Goal: Obtain resource: Download file/media

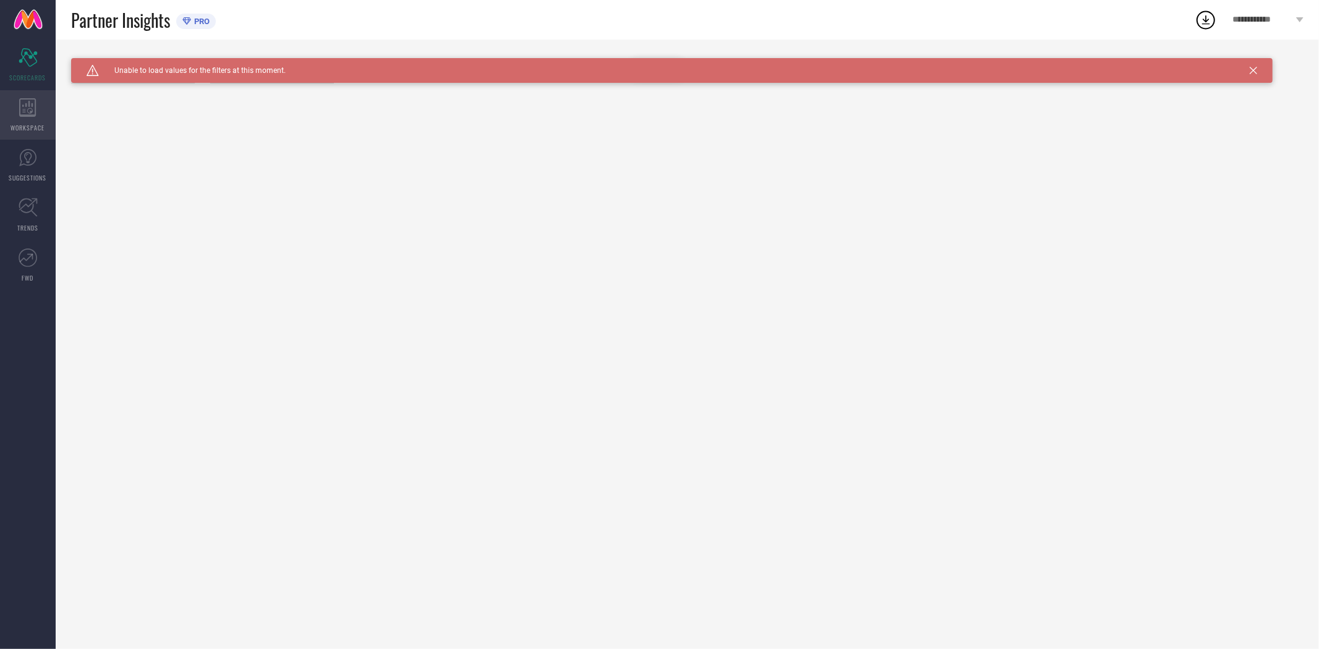
click at [14, 115] on div "WORKSPACE" at bounding box center [28, 114] width 56 height 49
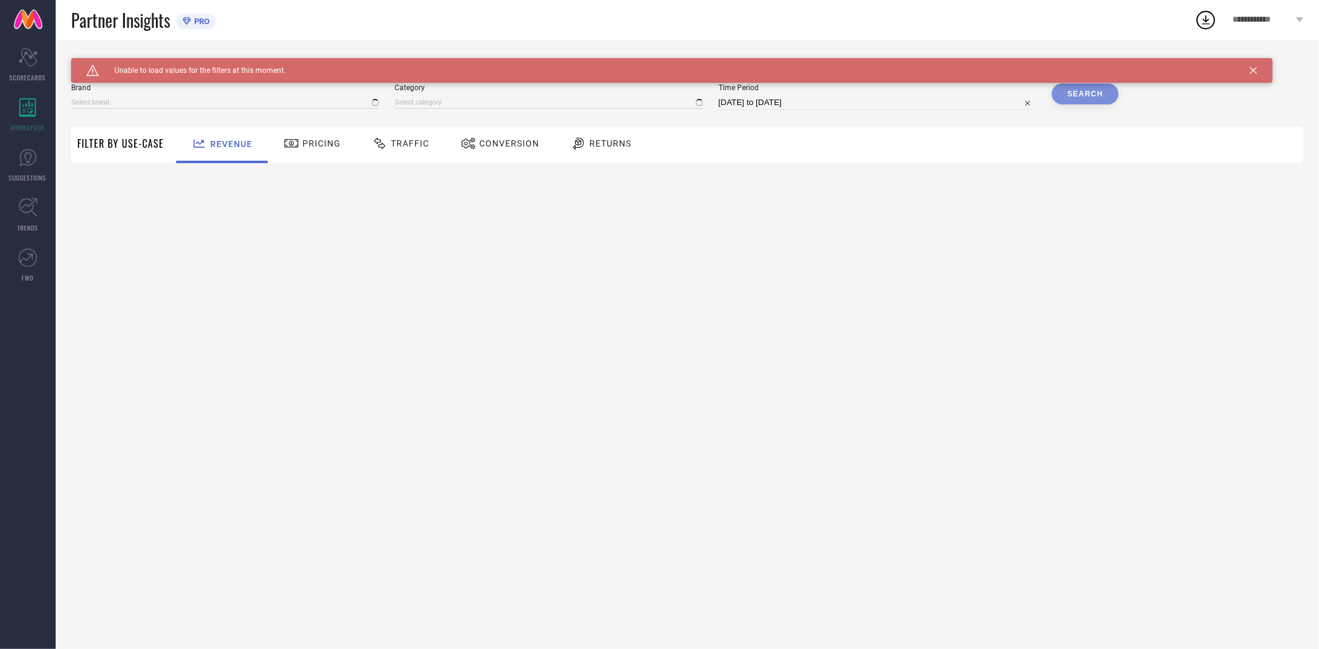
type input "EXTRA LOVE BY LIBAS"
type input "All"
click at [515, 142] on span "Conversion" at bounding box center [509, 144] width 60 height 10
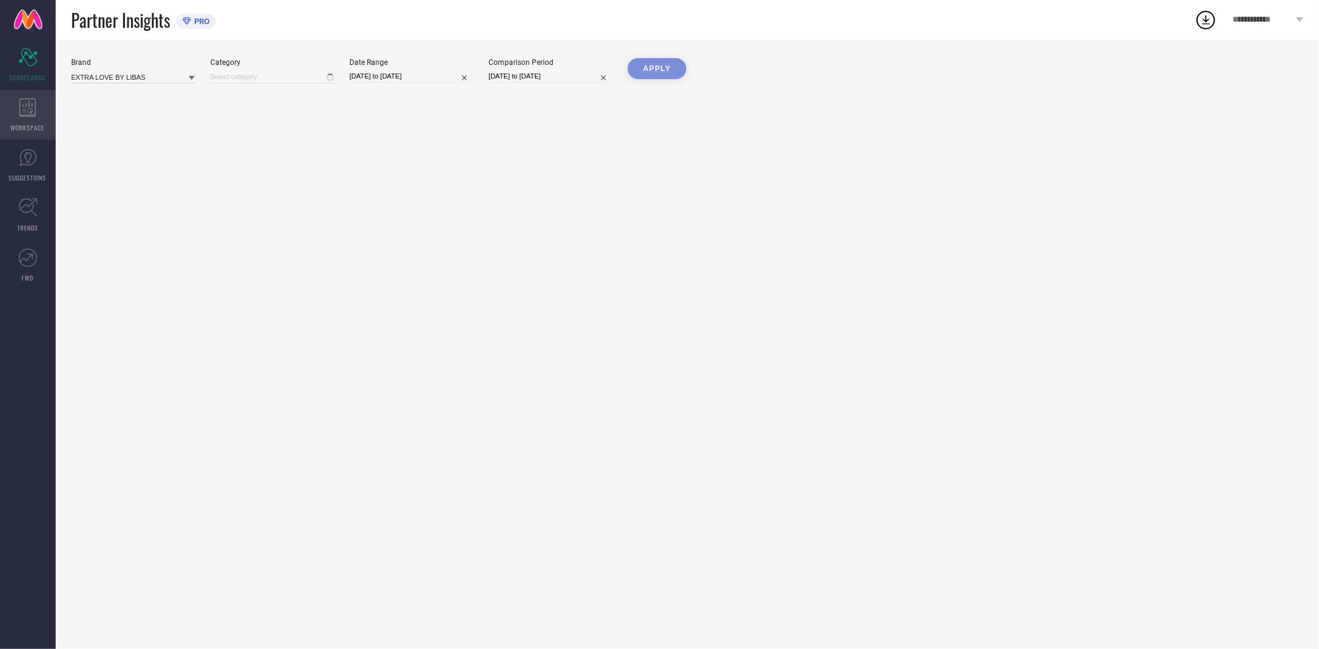
type input "All"
click at [19, 106] on icon at bounding box center [27, 107] width 17 height 19
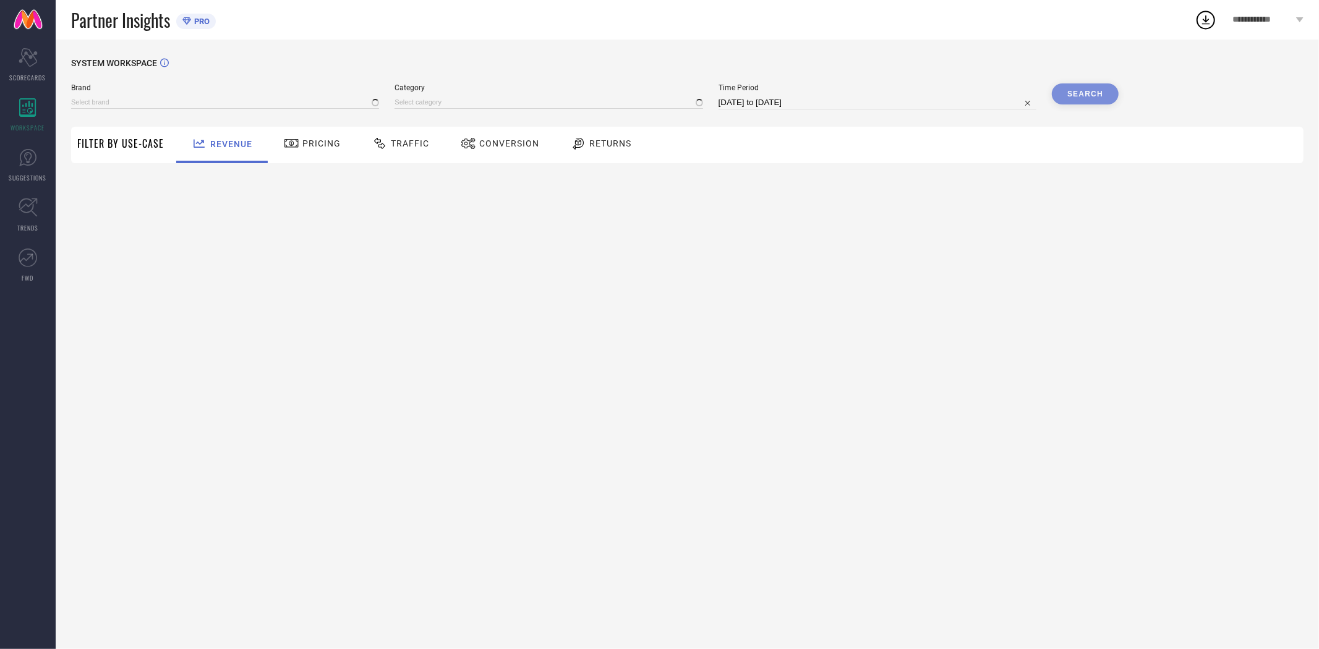
type input "EXTRA LOVE BY LIBAS"
type input "All"
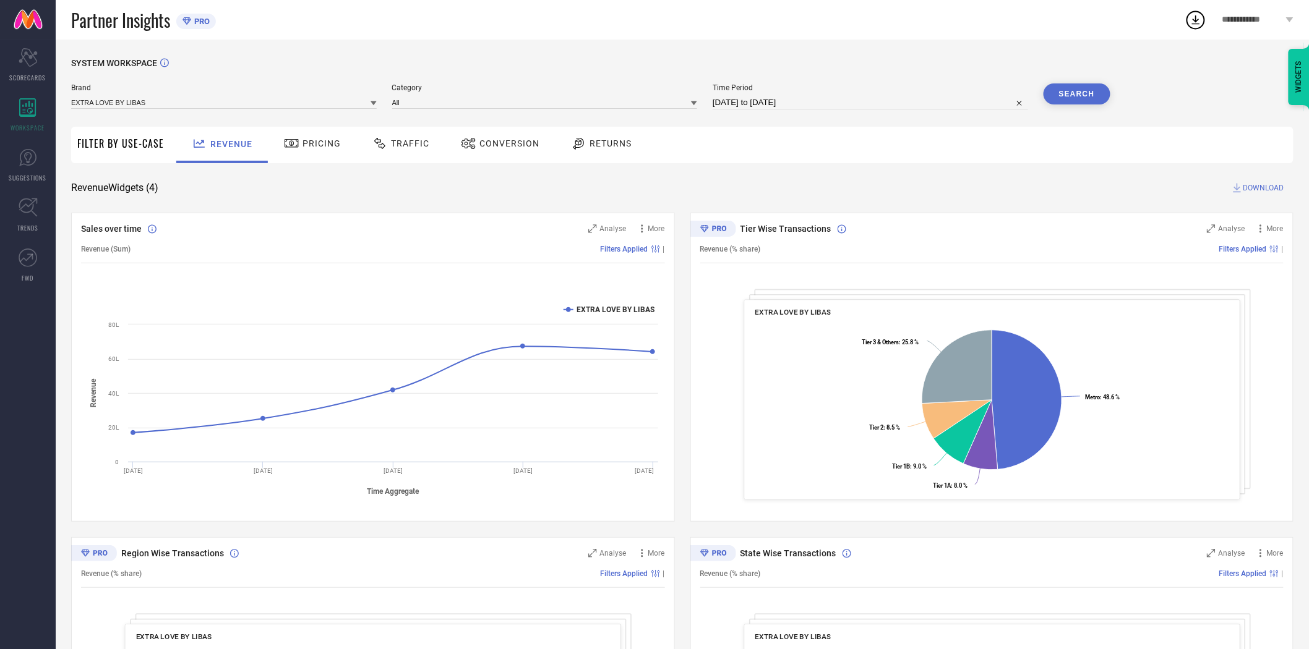
click at [505, 132] on div "Conversion" at bounding box center [499, 145] width 109 height 36
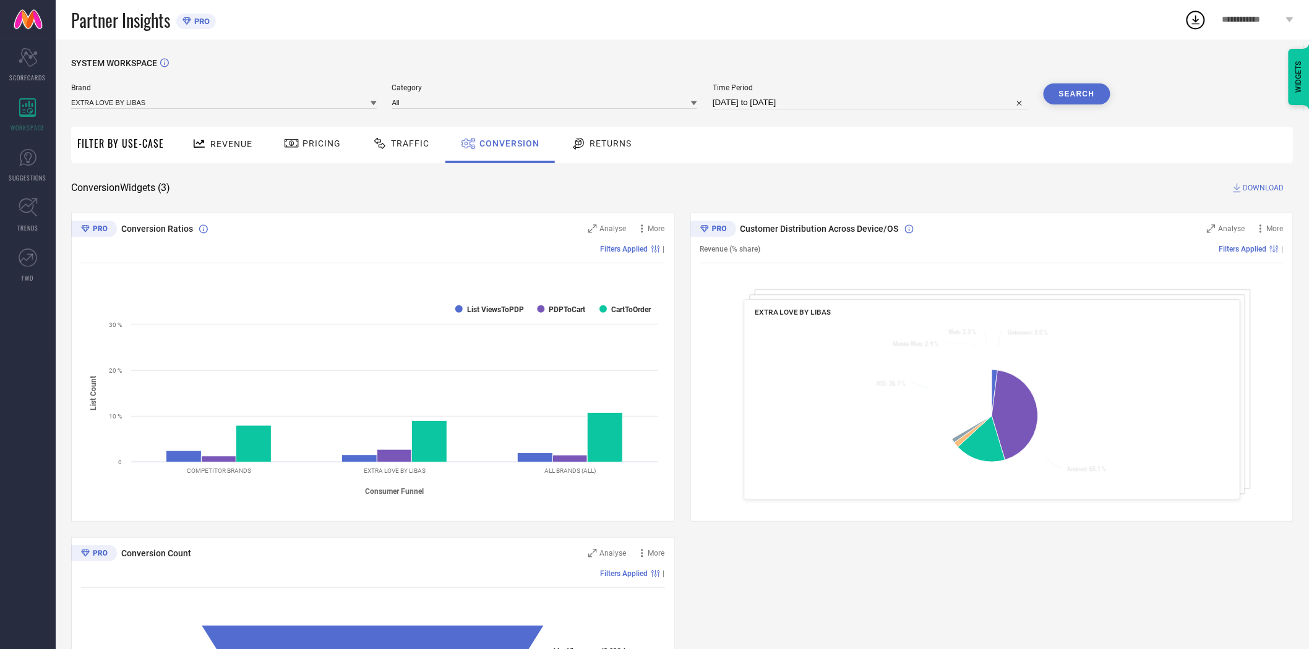
click at [804, 108] on input "[DATE] to [DATE]" at bounding box center [870, 102] width 315 height 15
select select "7"
select select "2025"
select select "8"
select select "2025"
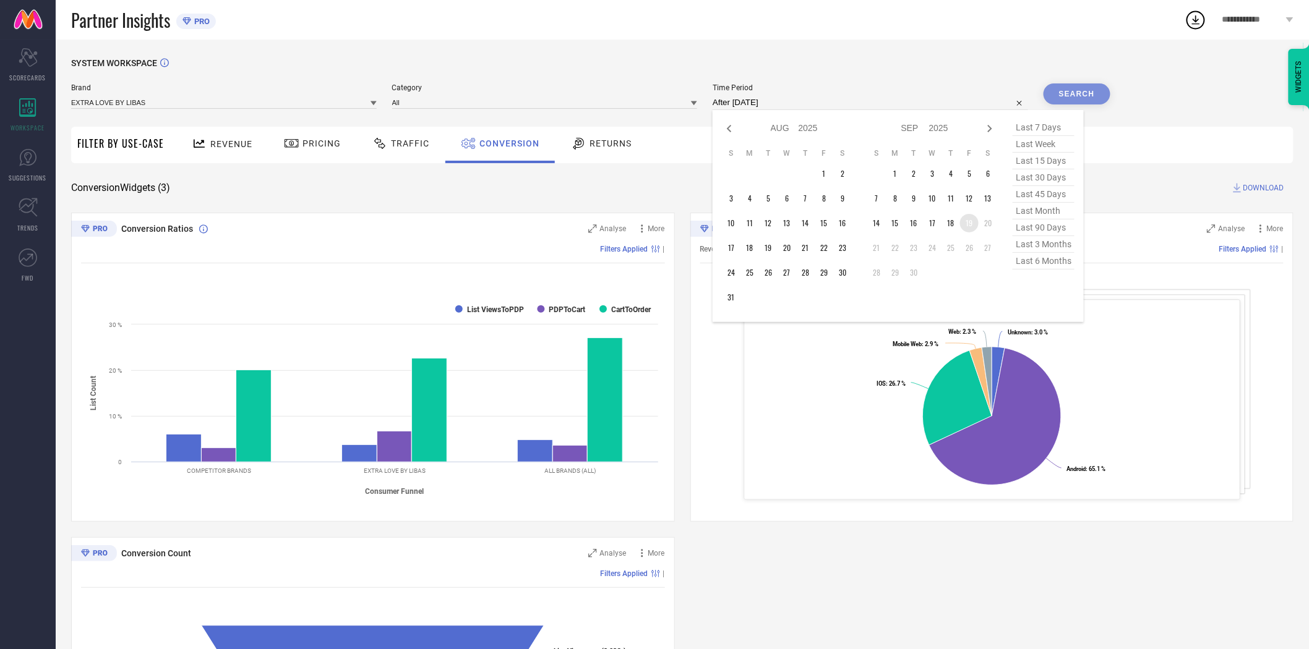
click at [968, 221] on td "19" at bounding box center [969, 223] width 19 height 19
type input "19-09-2025 to 19-09-2025"
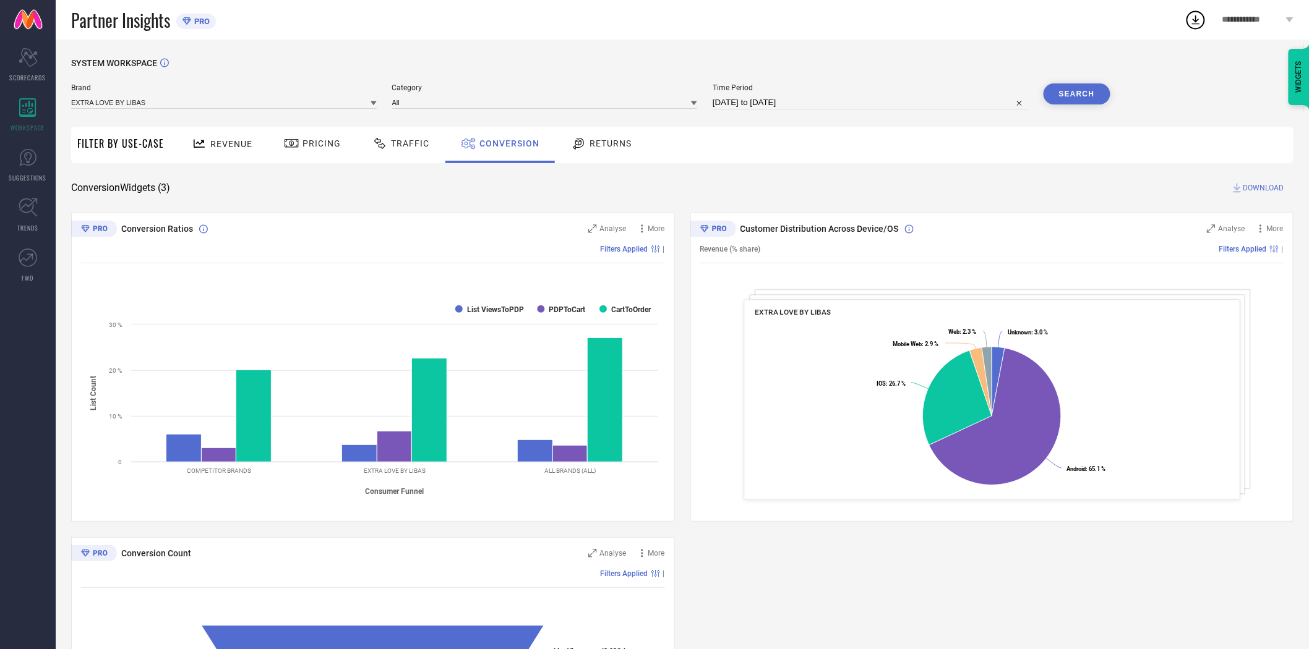
drag, startPoint x: 972, startPoint y: 197, endPoint x: 1021, endPoint y: 167, distance: 57.2
click at [980, 194] on div "SYSTEM WORKSPACE Brand EXTRA LOVE BY LIBAS Category All Time Period 19-09-2025 …" at bounding box center [682, 452] width 1222 height 789
click at [1078, 92] on button "Search" at bounding box center [1077, 94] width 67 height 21
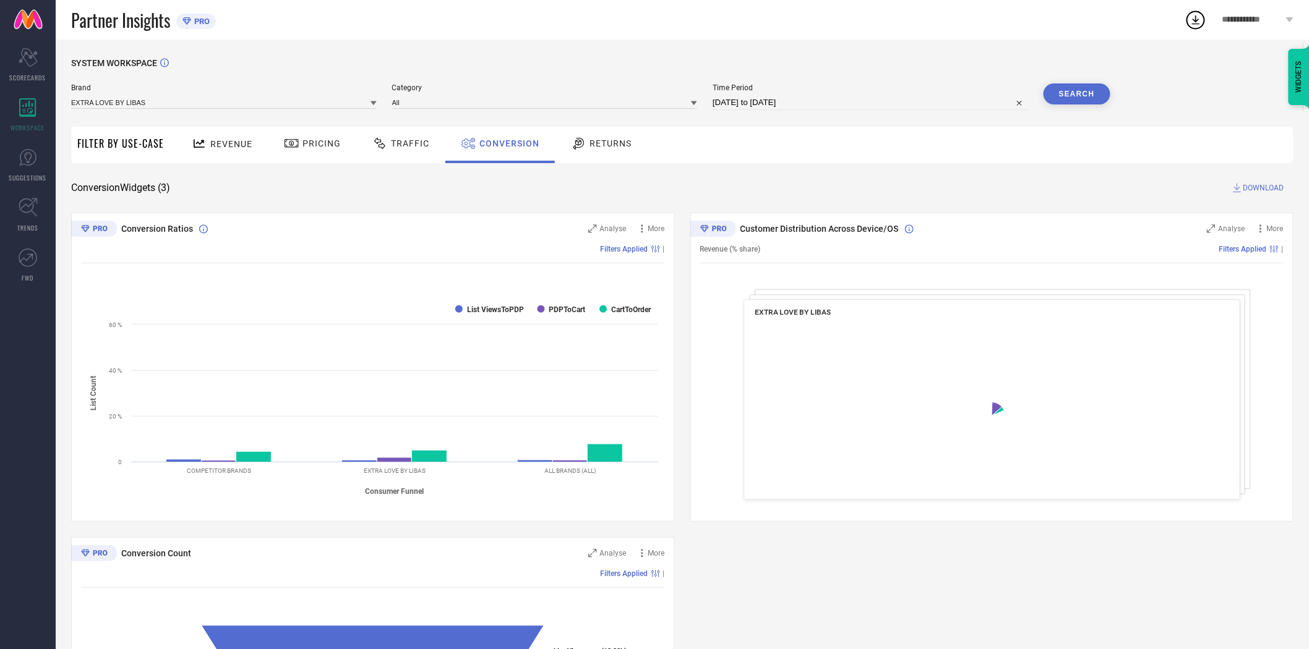
click at [1258, 188] on span "DOWNLOAD" at bounding box center [1263, 188] width 41 height 12
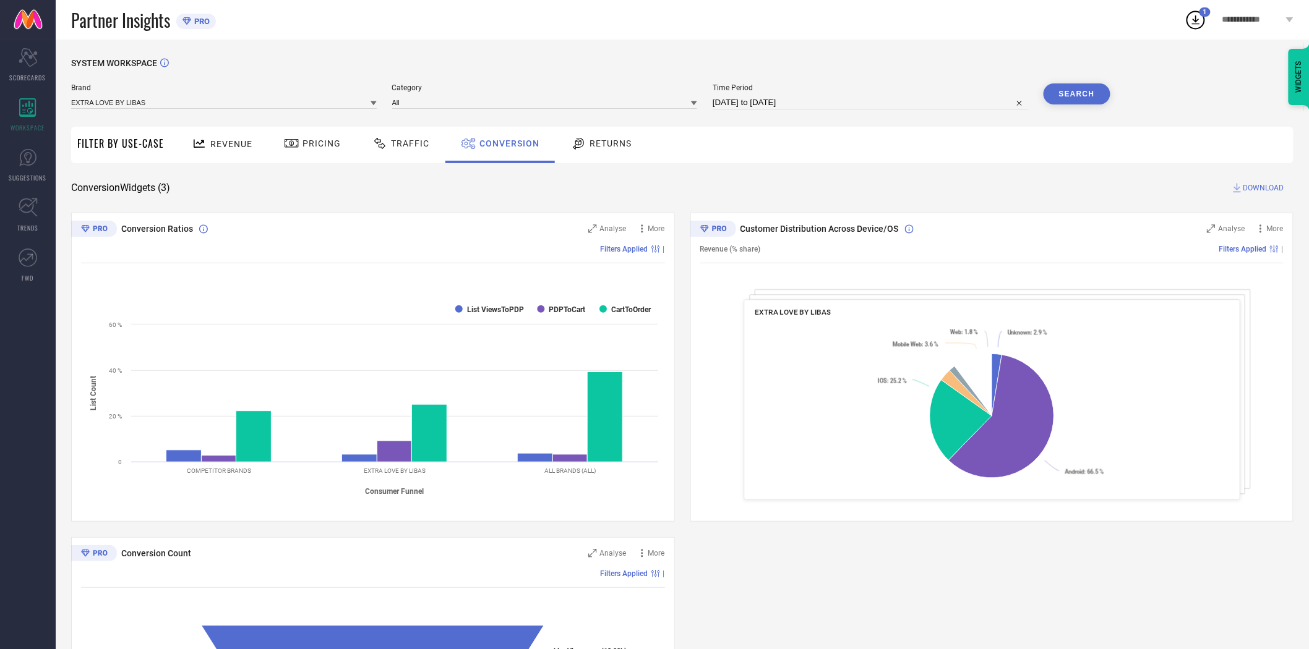
click at [816, 103] on input "19-09-2025 to 19-09-2025" at bounding box center [870, 102] width 315 height 15
select select "8"
select select "2025"
select select "9"
select select "2025"
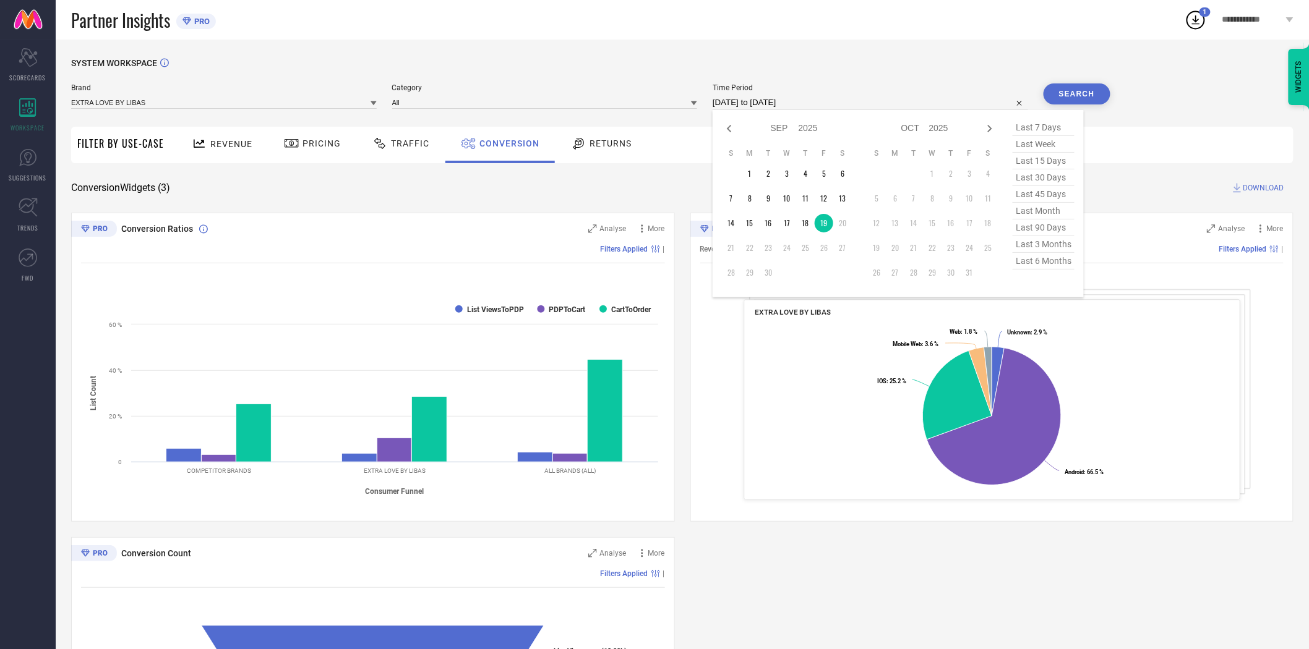
drag, startPoint x: 611, startPoint y: 187, endPoint x: 476, endPoint y: 158, distance: 137.2
click at [611, 187] on div "Conversion Widgets ( 3 ) DOWNLOAD" at bounding box center [682, 188] width 1222 height 12
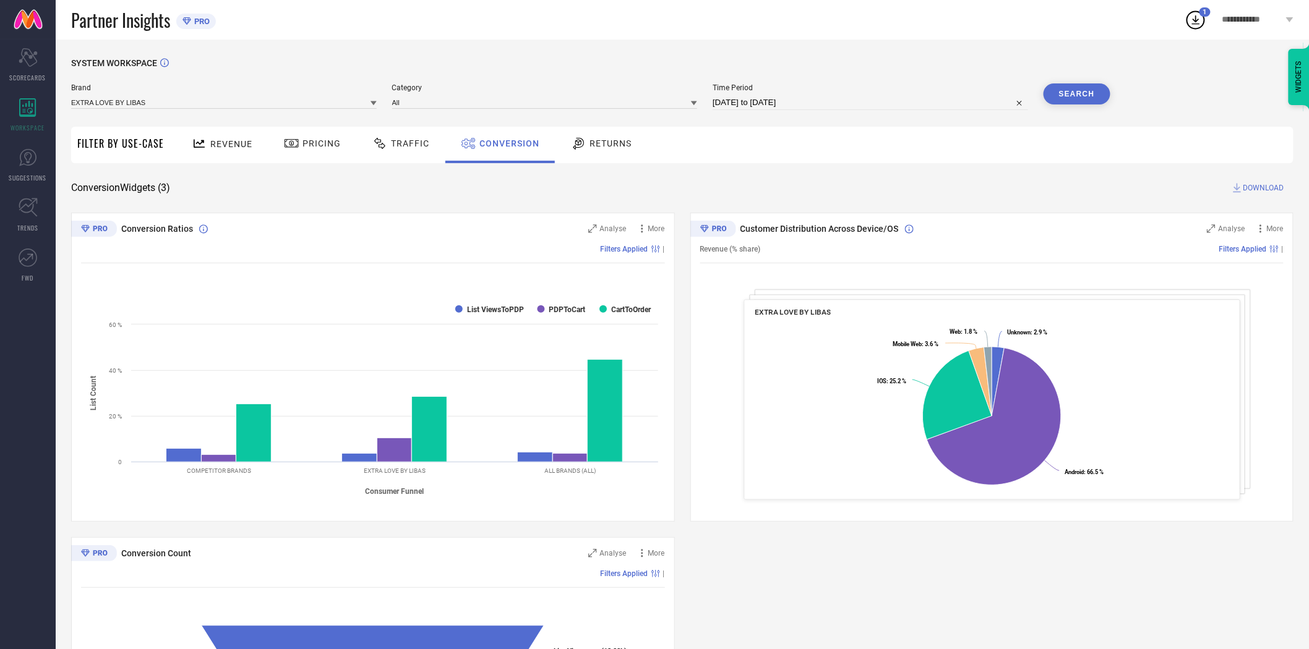
click at [373, 102] on icon at bounding box center [374, 103] width 6 height 4
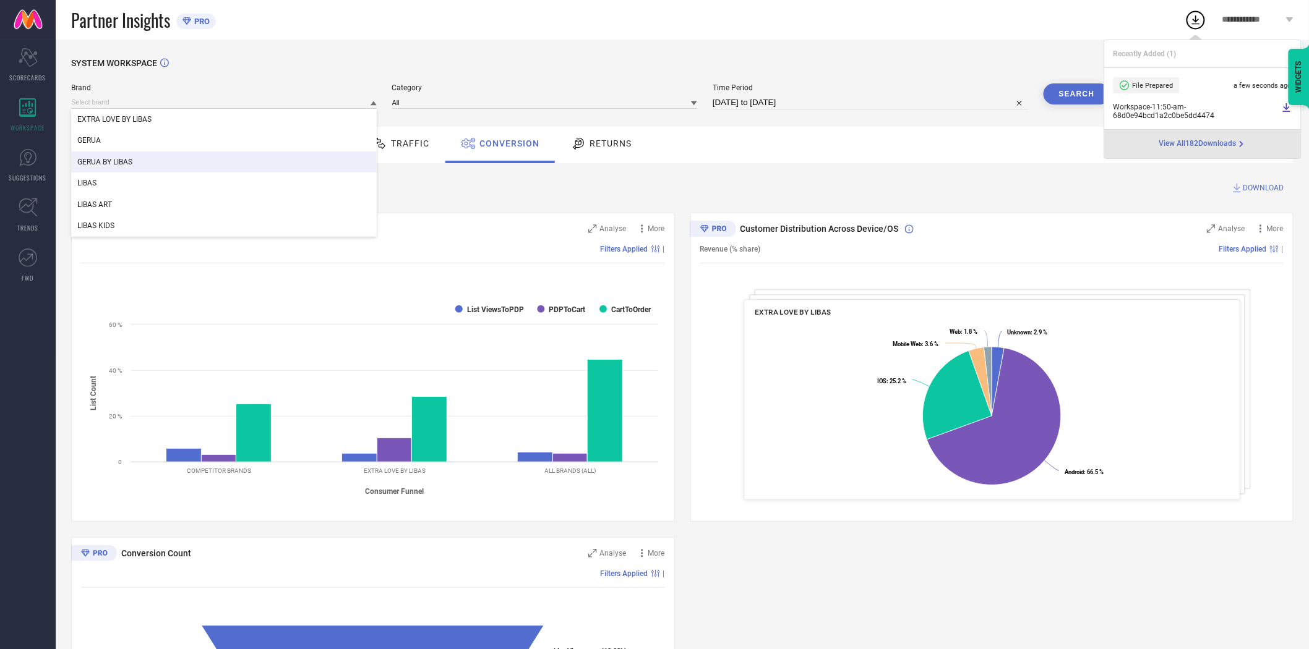
click at [297, 163] on div "GERUA BY LIBAS" at bounding box center [224, 162] width 306 height 21
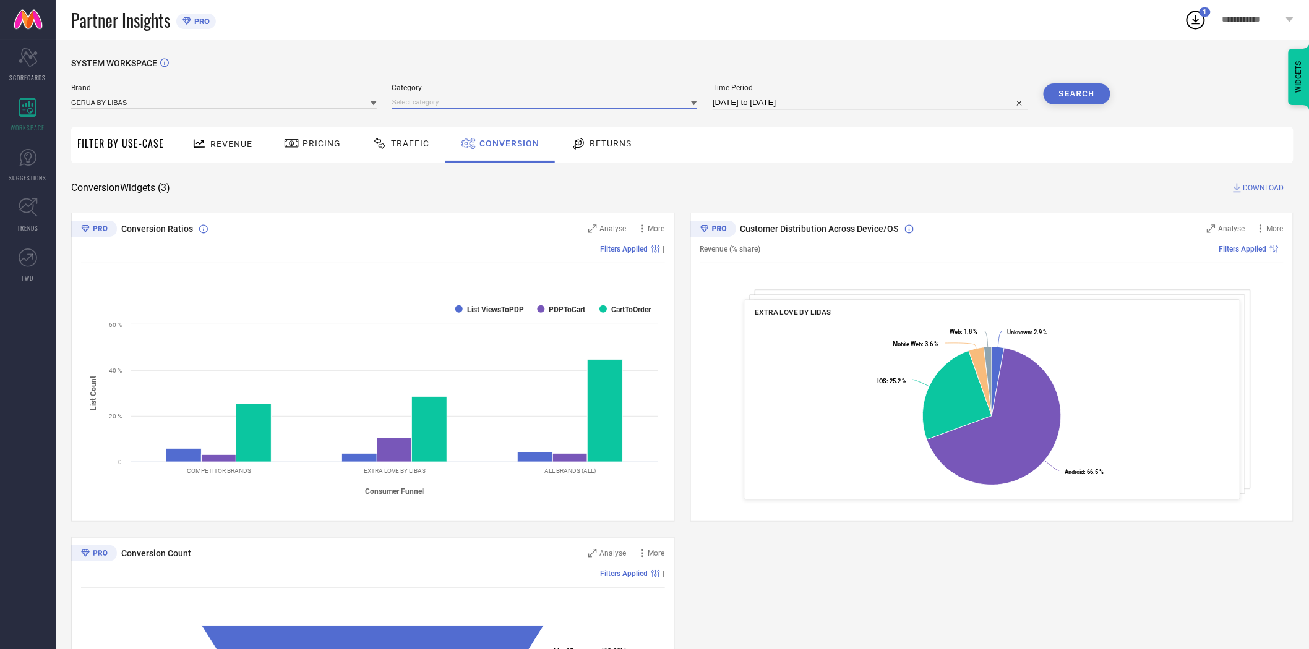
click at [438, 106] on input at bounding box center [545, 102] width 306 height 13
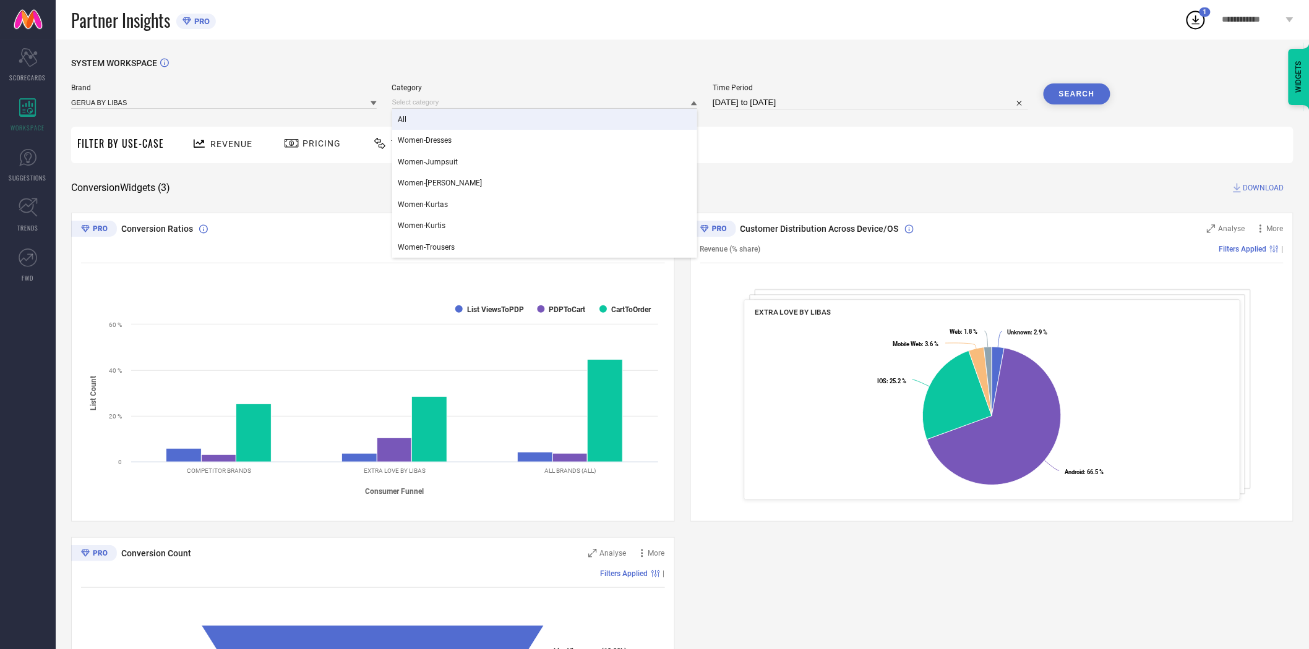
click at [440, 119] on div "All" at bounding box center [545, 119] width 306 height 21
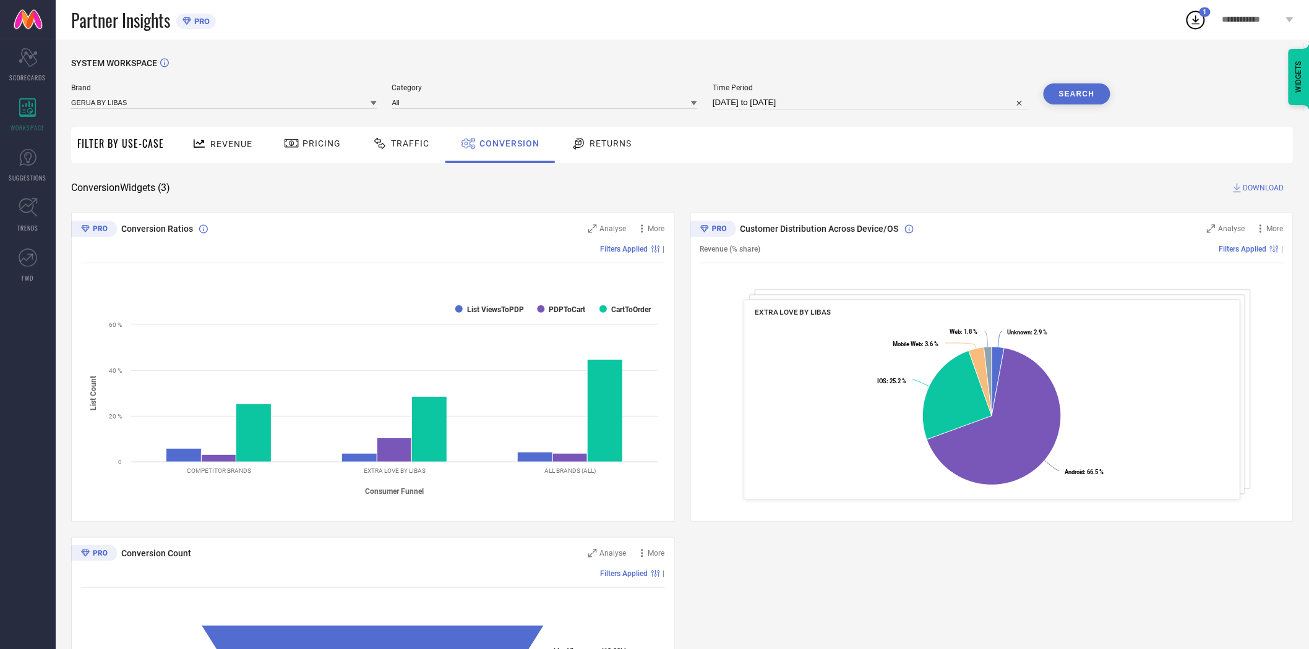
click at [1055, 96] on button "Search" at bounding box center [1077, 94] width 67 height 21
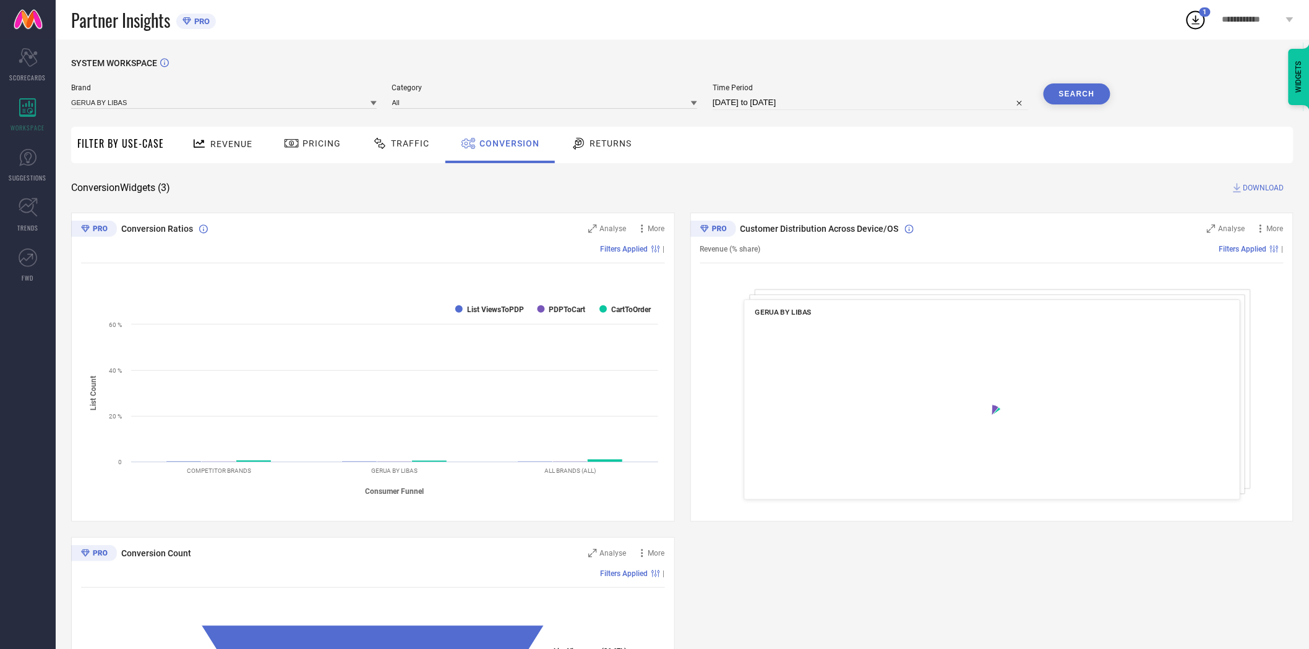
click at [1257, 188] on span "DOWNLOAD" at bounding box center [1263, 188] width 41 height 12
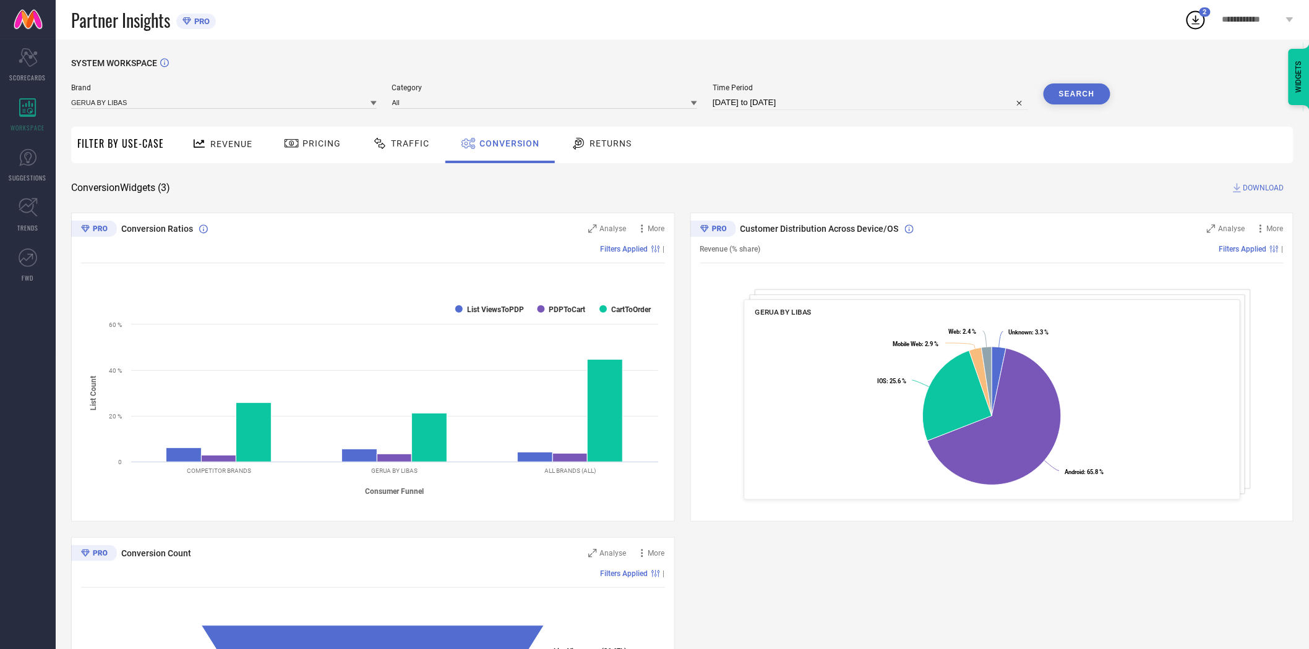
click at [373, 101] on icon at bounding box center [374, 103] width 6 height 6
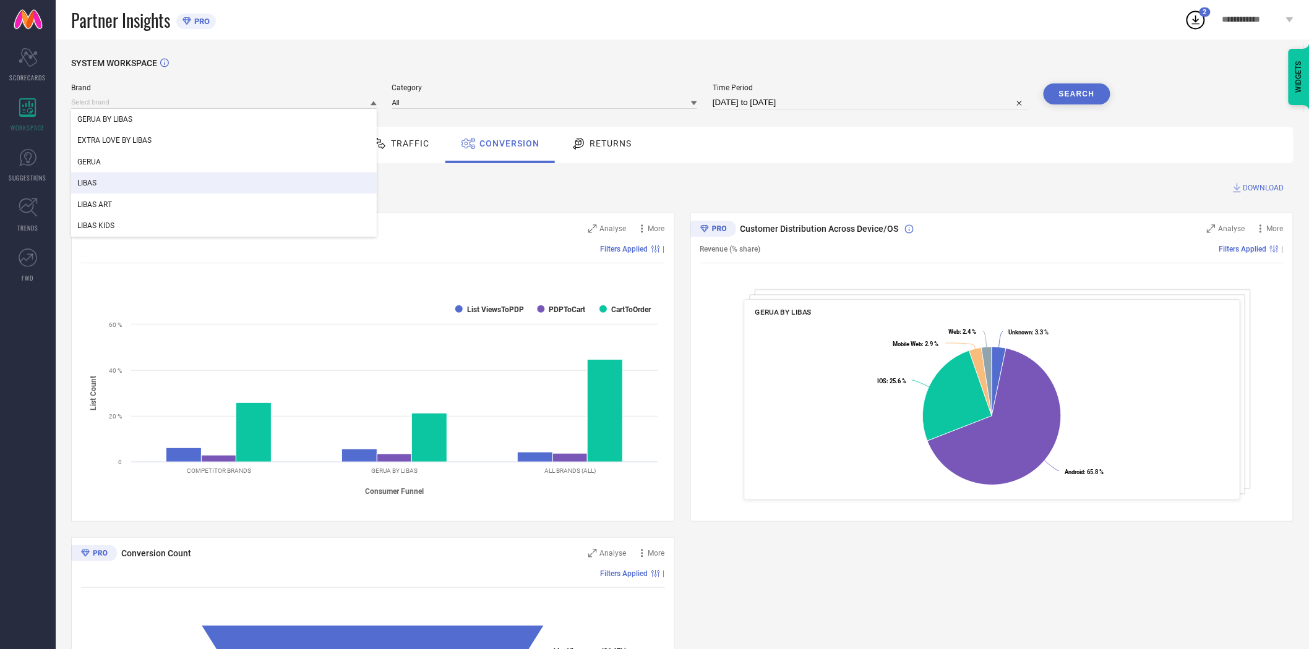
drag, startPoint x: 268, startPoint y: 186, endPoint x: 332, endPoint y: 147, distance: 75.0
click at [270, 184] on div "LIBAS" at bounding box center [224, 183] width 306 height 21
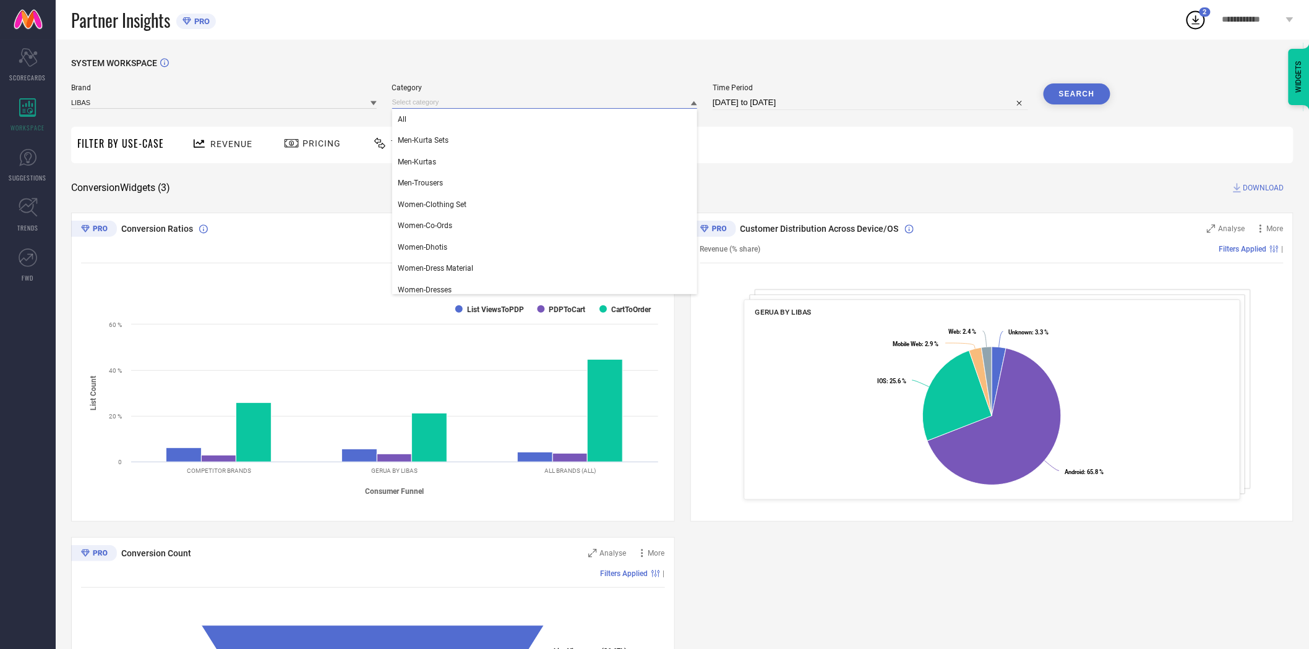
click at [422, 100] on input at bounding box center [545, 102] width 306 height 13
click at [422, 121] on div "All" at bounding box center [545, 119] width 306 height 21
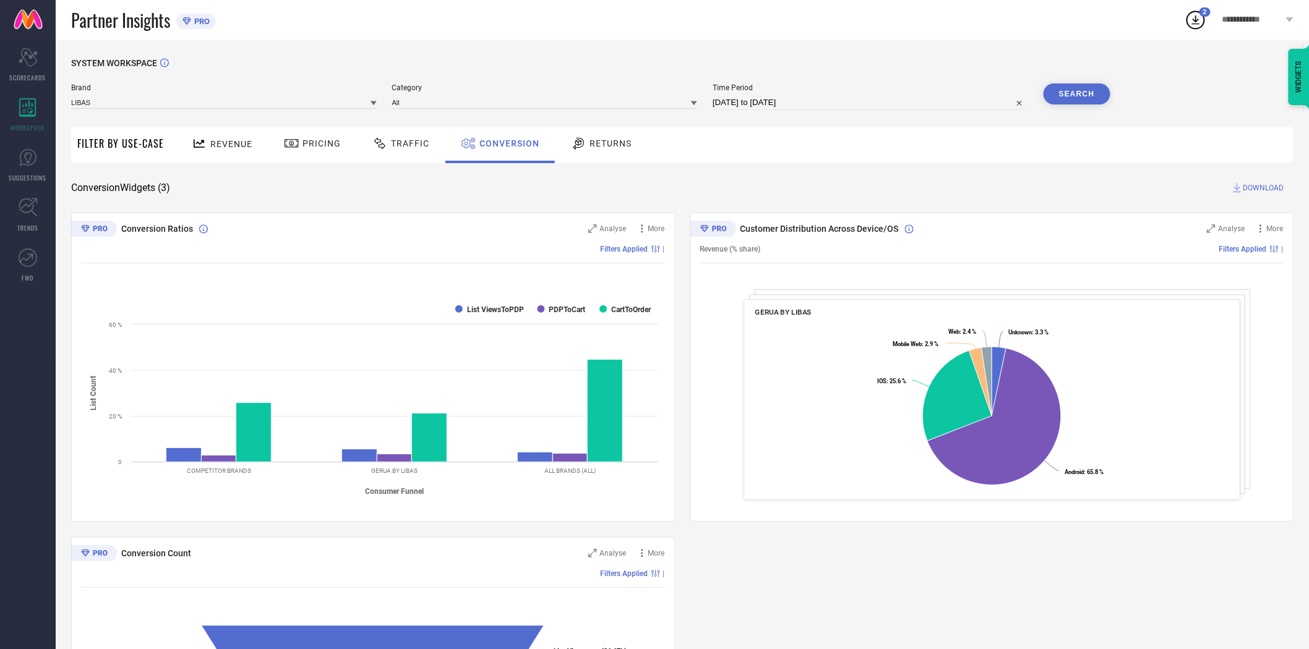
click at [1071, 101] on button "Search" at bounding box center [1077, 94] width 67 height 21
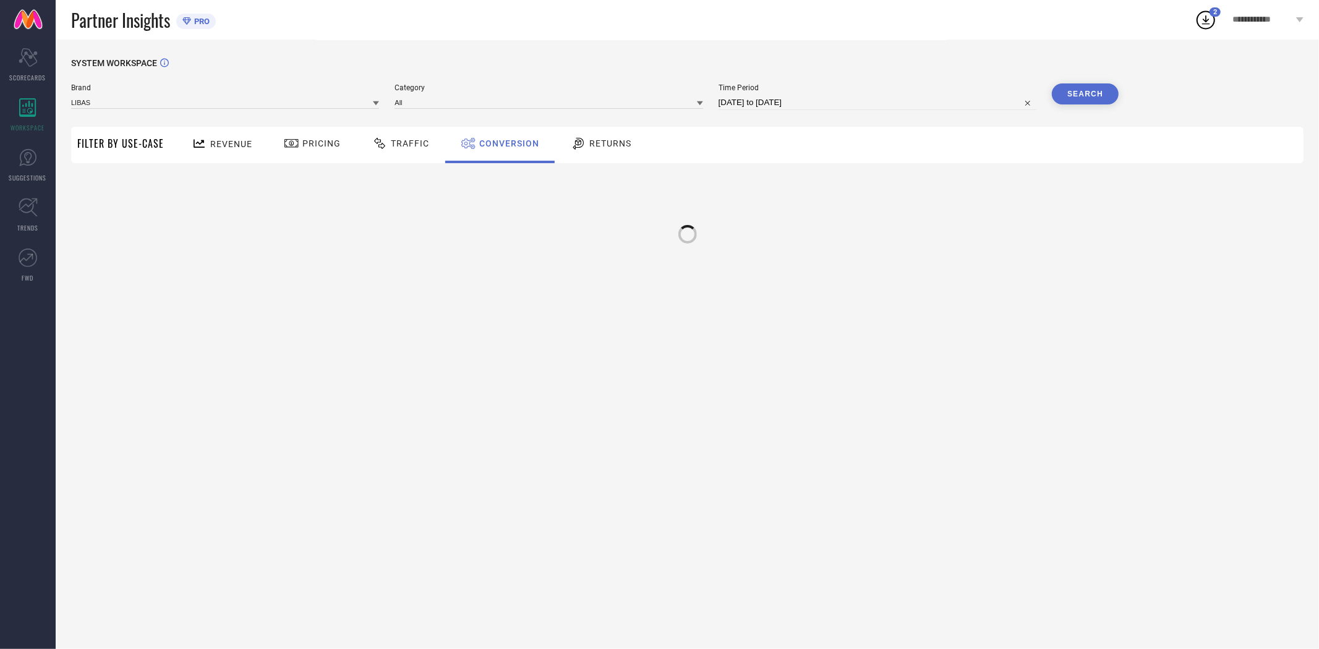
drag, startPoint x: 1058, startPoint y: 168, endPoint x: 1151, endPoint y: 177, distance: 93.2
click at [1058, 169] on div "SYSTEM WORKSPACE Brand LIBAS Category All Time Period 19-09-2025 to 19-09-2025 …" at bounding box center [687, 166] width 1233 height 216
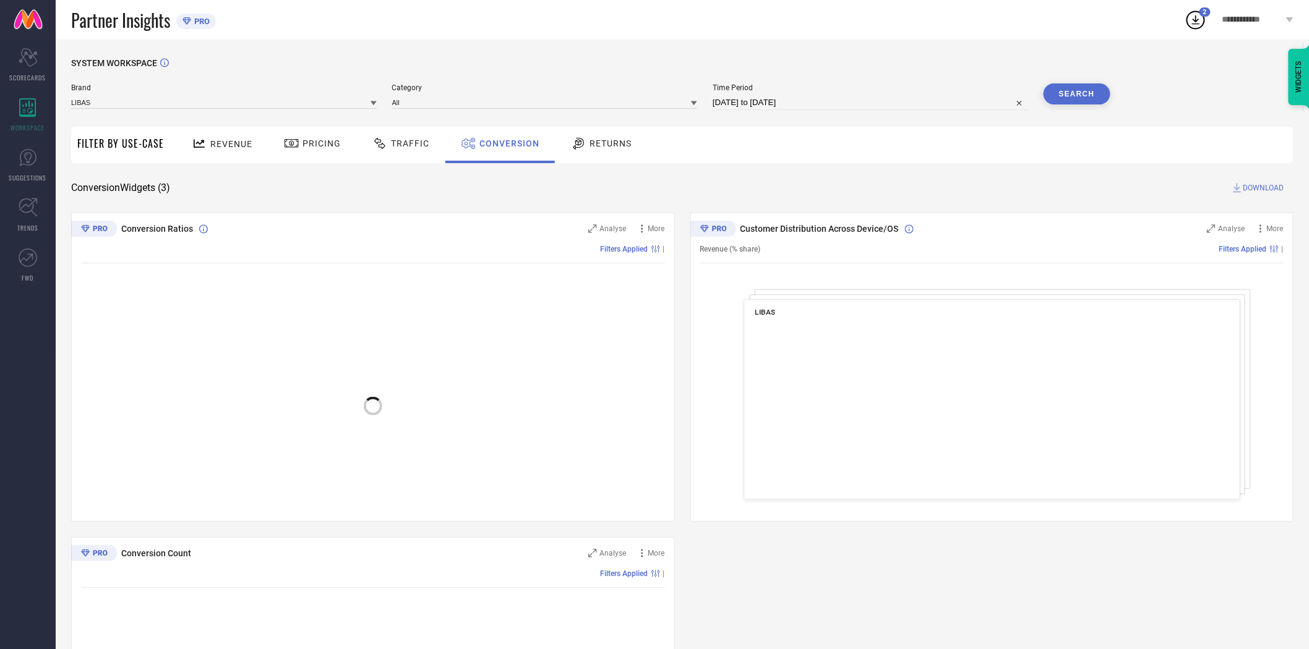
click at [1260, 189] on span "DOWNLOAD" at bounding box center [1263, 188] width 41 height 12
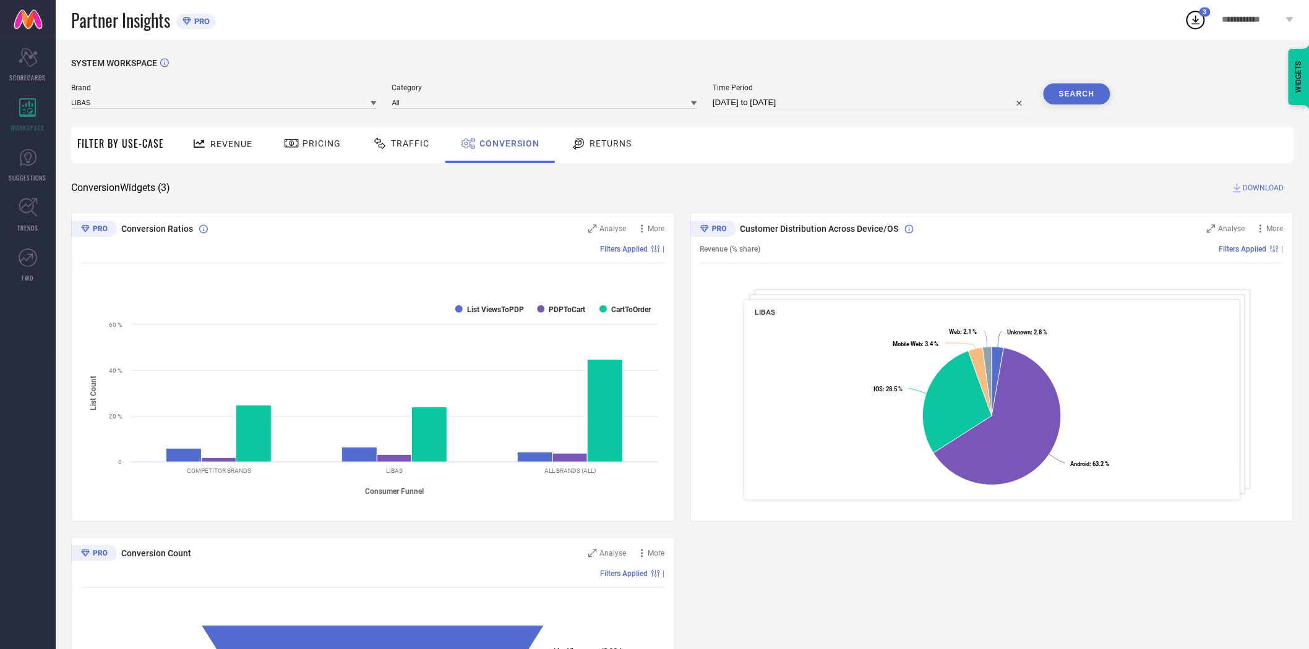
click at [372, 106] on icon at bounding box center [374, 103] width 6 height 6
drag, startPoint x: 281, startPoint y: 202, endPoint x: 396, endPoint y: 130, distance: 135.9
click at [286, 200] on div "LIBAS ART" at bounding box center [224, 204] width 306 height 21
click at [404, 102] on input at bounding box center [545, 102] width 306 height 13
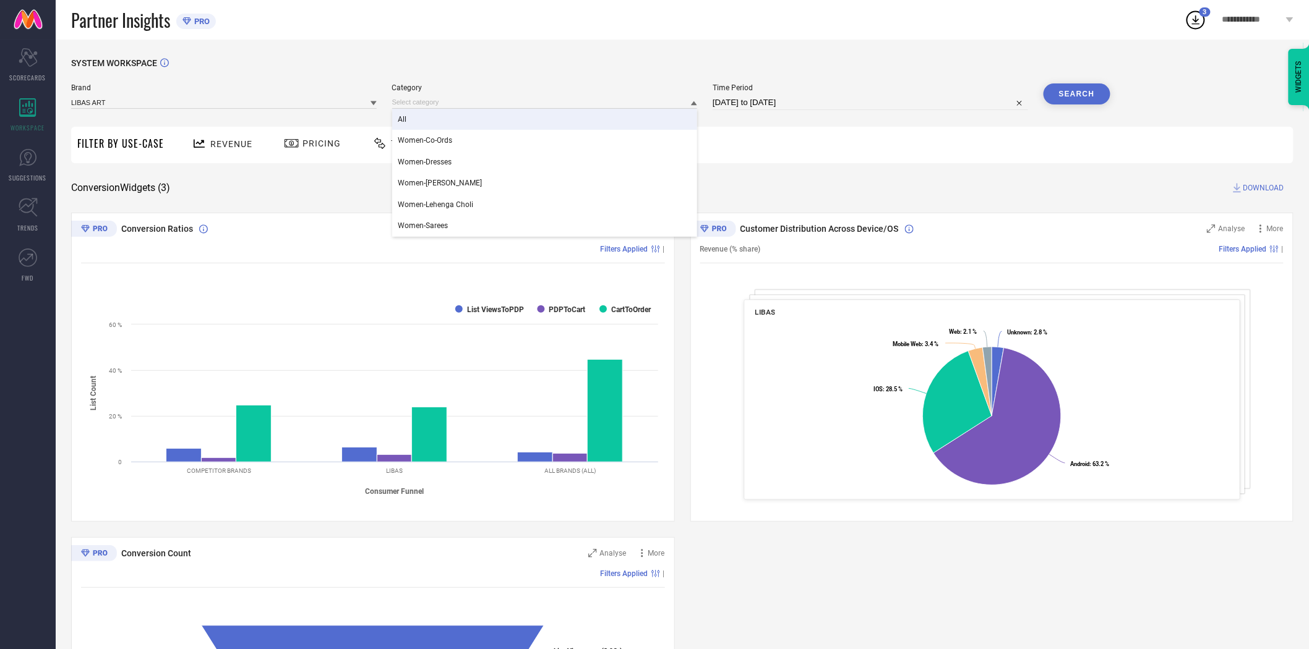
click at [410, 116] on div "All" at bounding box center [545, 119] width 306 height 21
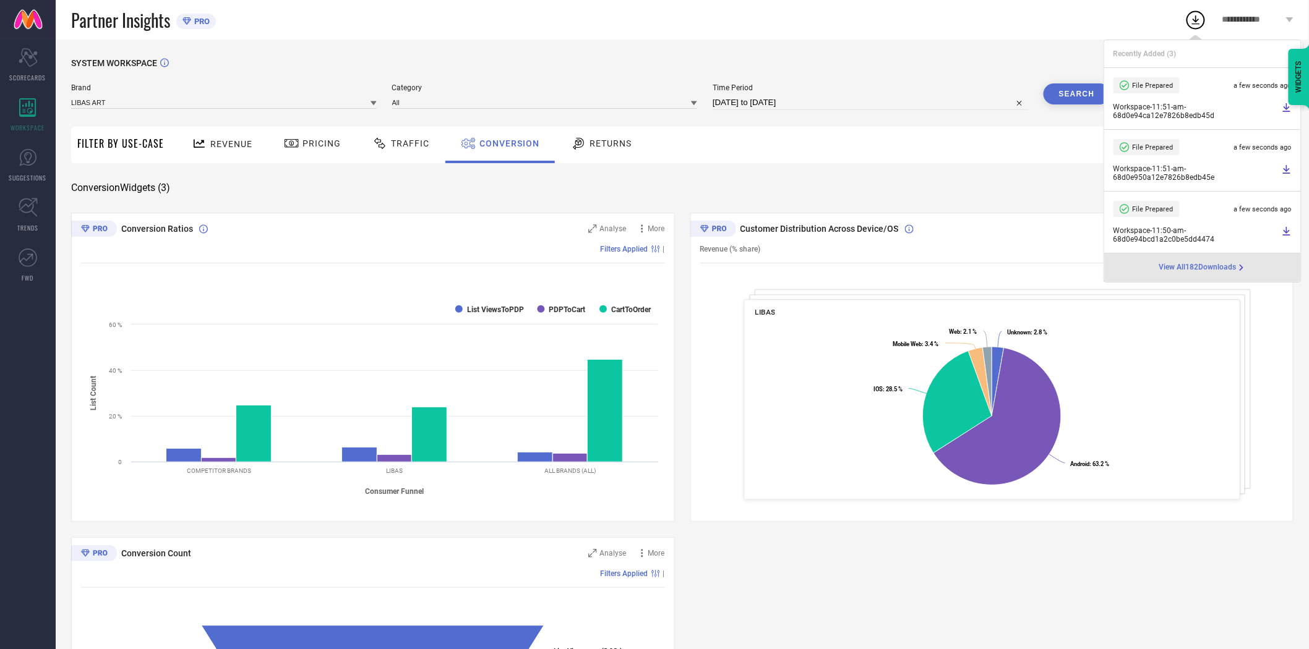
click at [1078, 94] on button "Search" at bounding box center [1077, 94] width 67 height 21
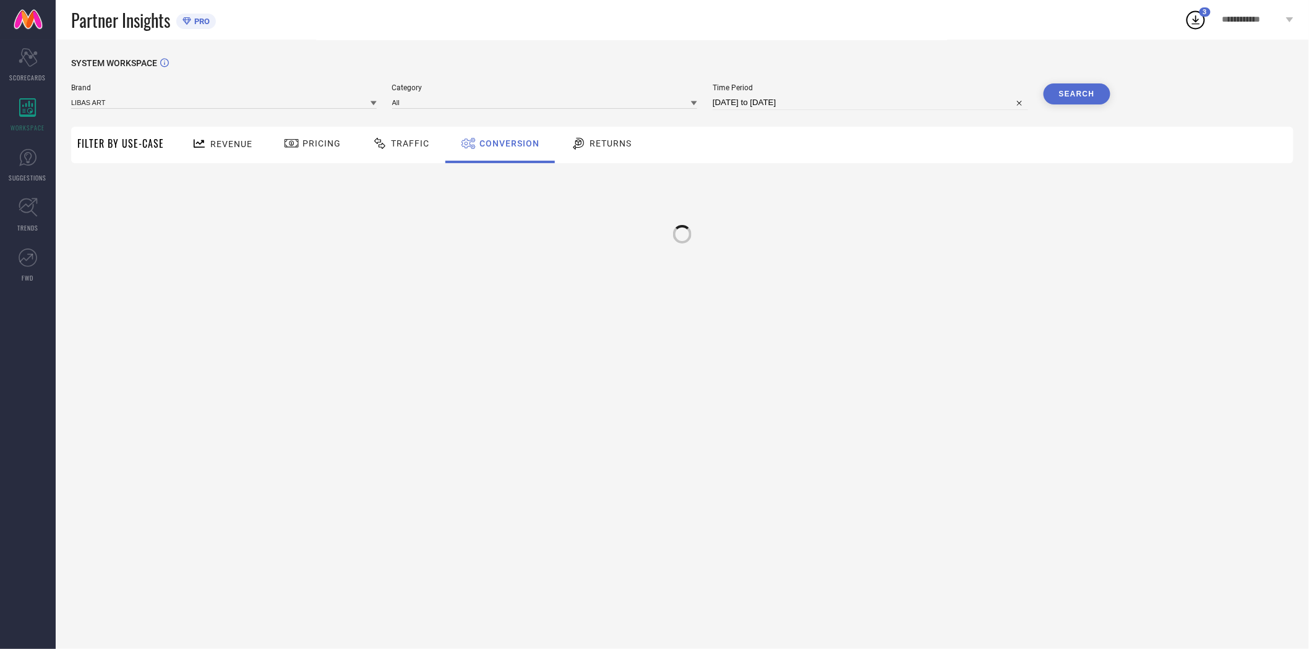
click at [1044, 158] on div "Revenue Pricing Traffic Conversion Returns" at bounding box center [731, 145] width 1123 height 36
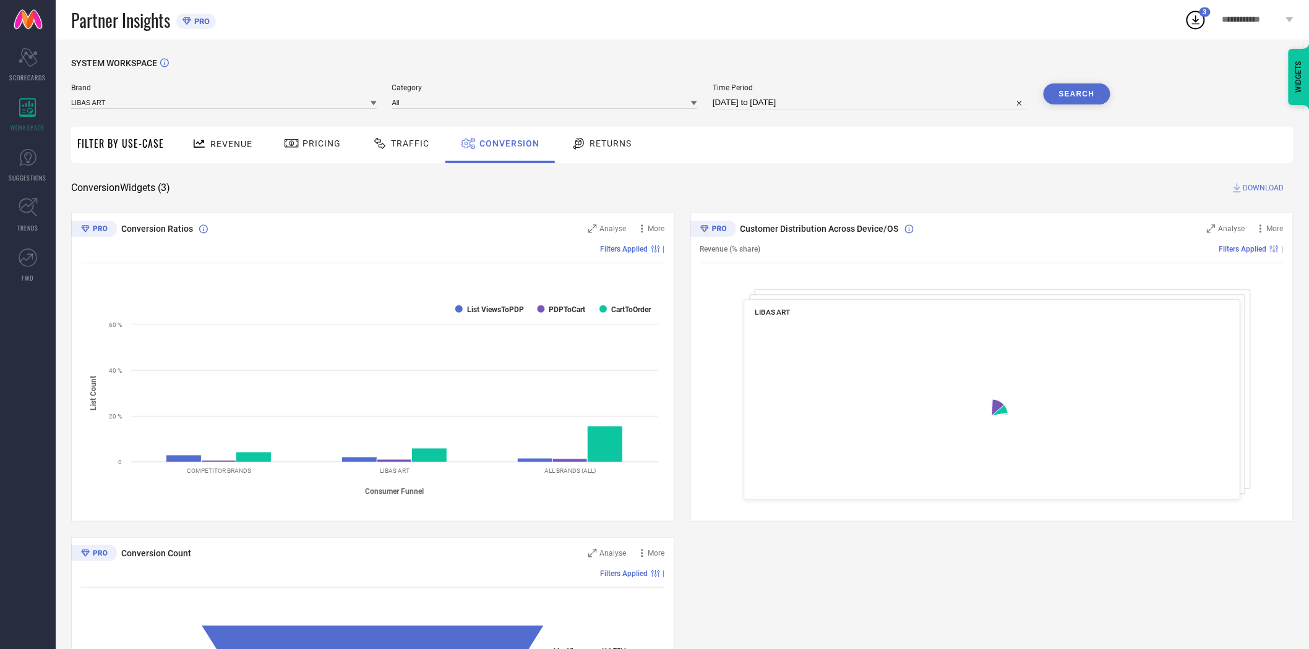
click at [1269, 186] on span "DOWNLOAD" at bounding box center [1263, 188] width 41 height 12
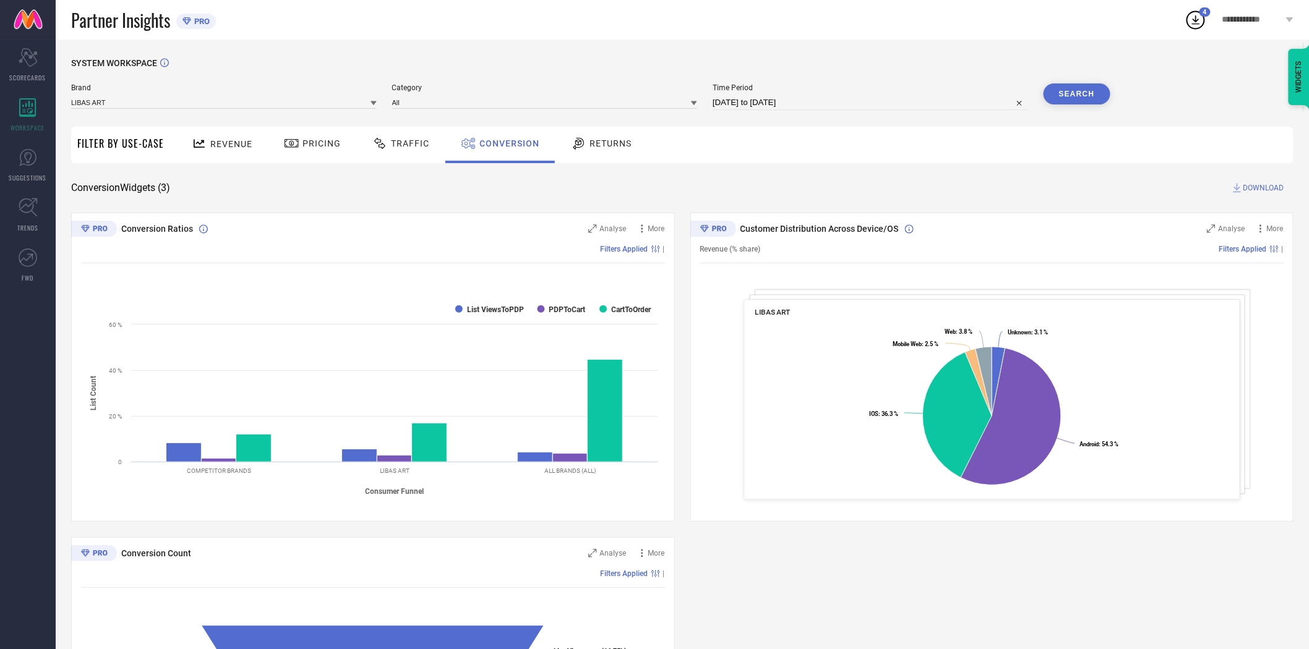
click at [371, 102] on icon at bounding box center [374, 103] width 6 height 6
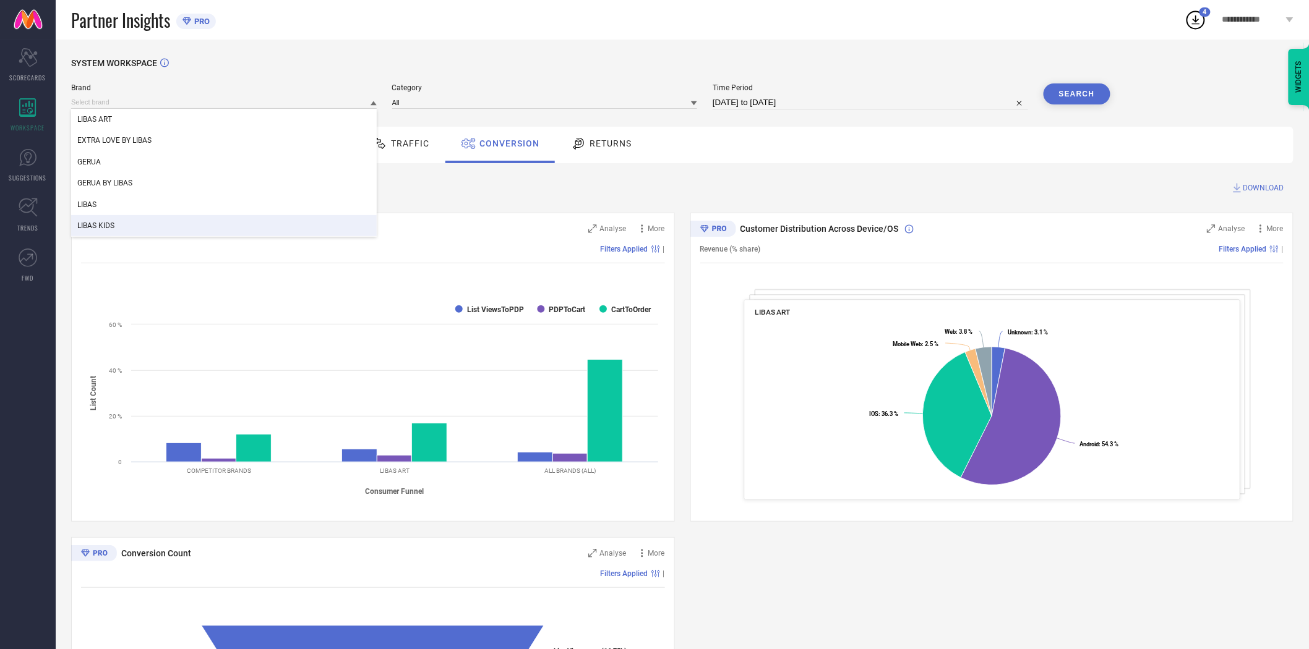
click at [302, 217] on div "LIBAS KIDS" at bounding box center [224, 225] width 306 height 21
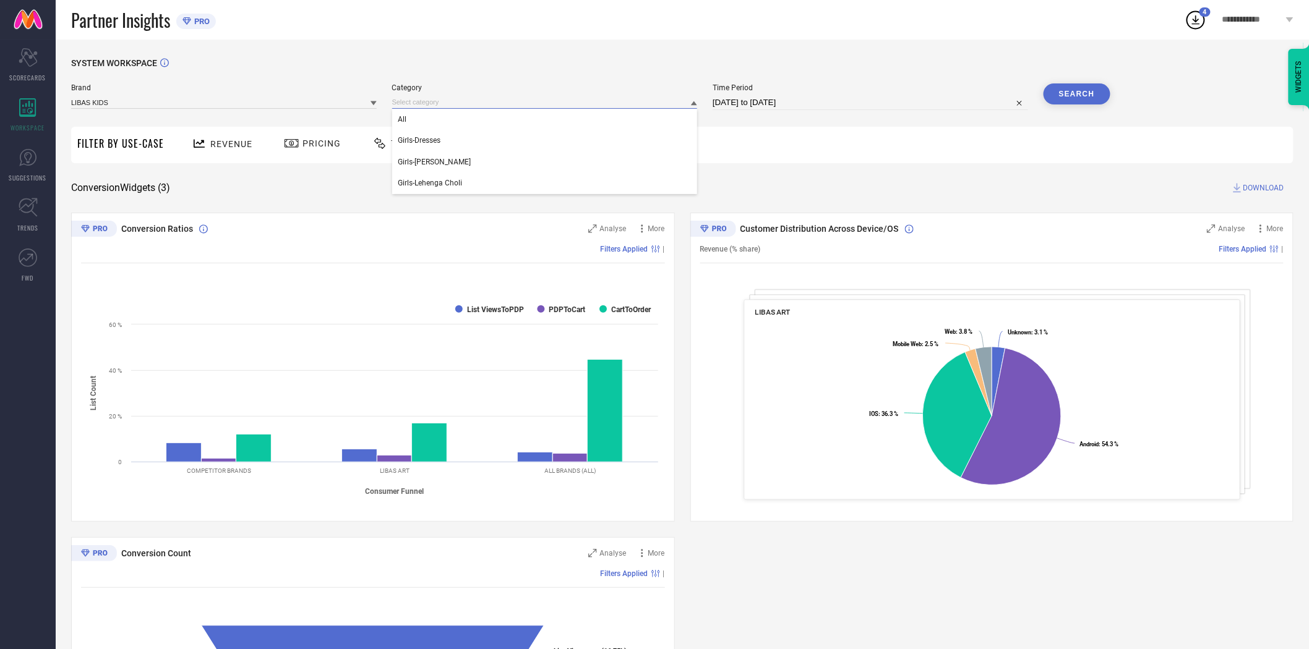
click at [424, 100] on input at bounding box center [545, 102] width 306 height 13
click at [424, 116] on div "All" at bounding box center [545, 119] width 306 height 21
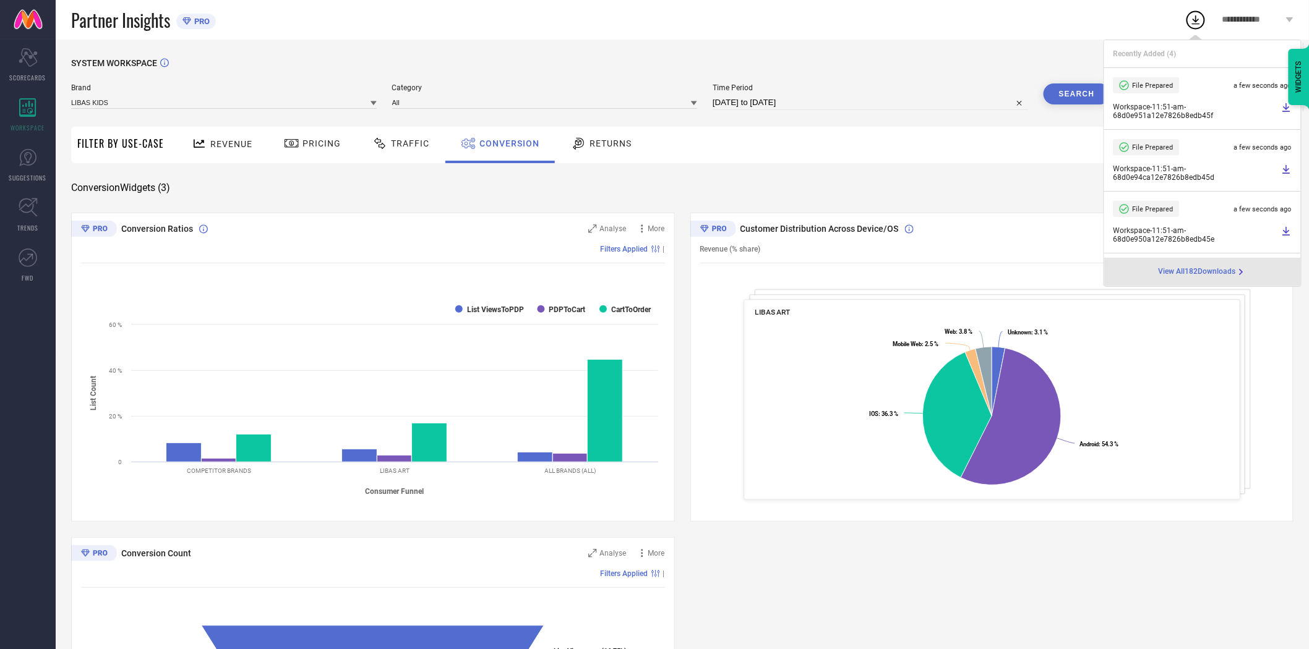
click at [1081, 96] on button "Search" at bounding box center [1077, 94] width 67 height 21
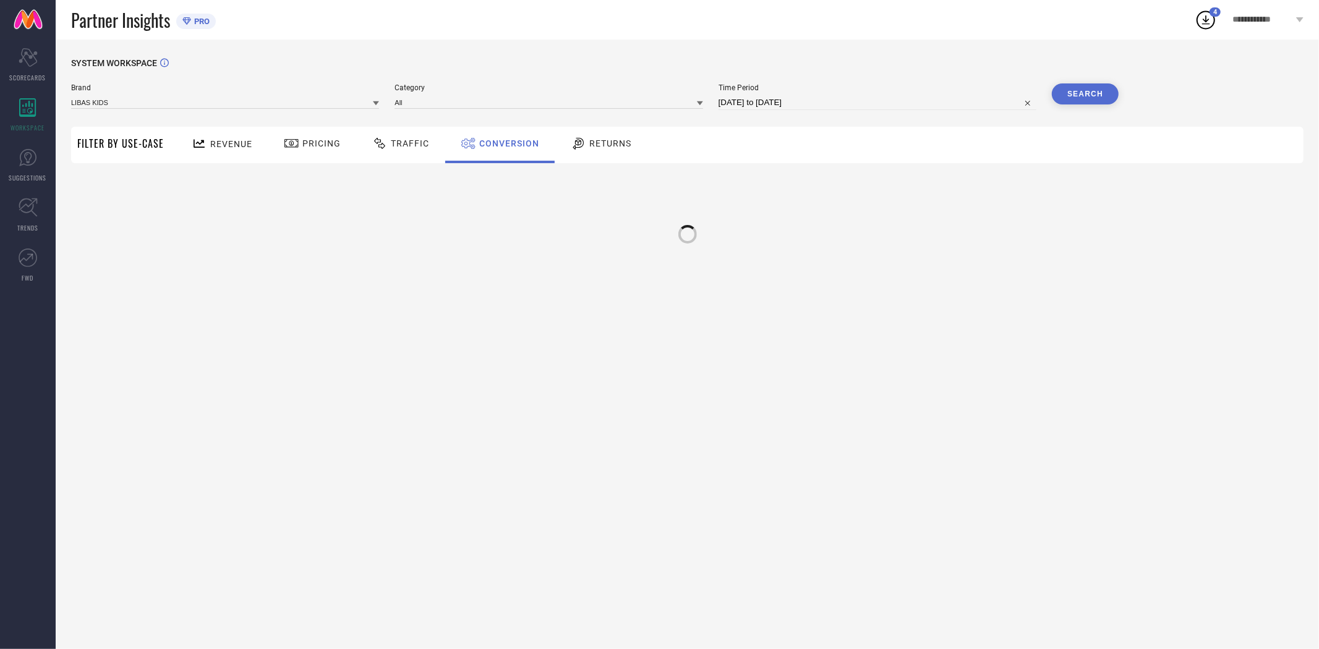
click at [1065, 181] on div "SYSTEM WORKSPACE Brand LIBAS KIDS Category All Time Period 19-09-2025 to 19-09-…" at bounding box center [687, 166] width 1233 height 216
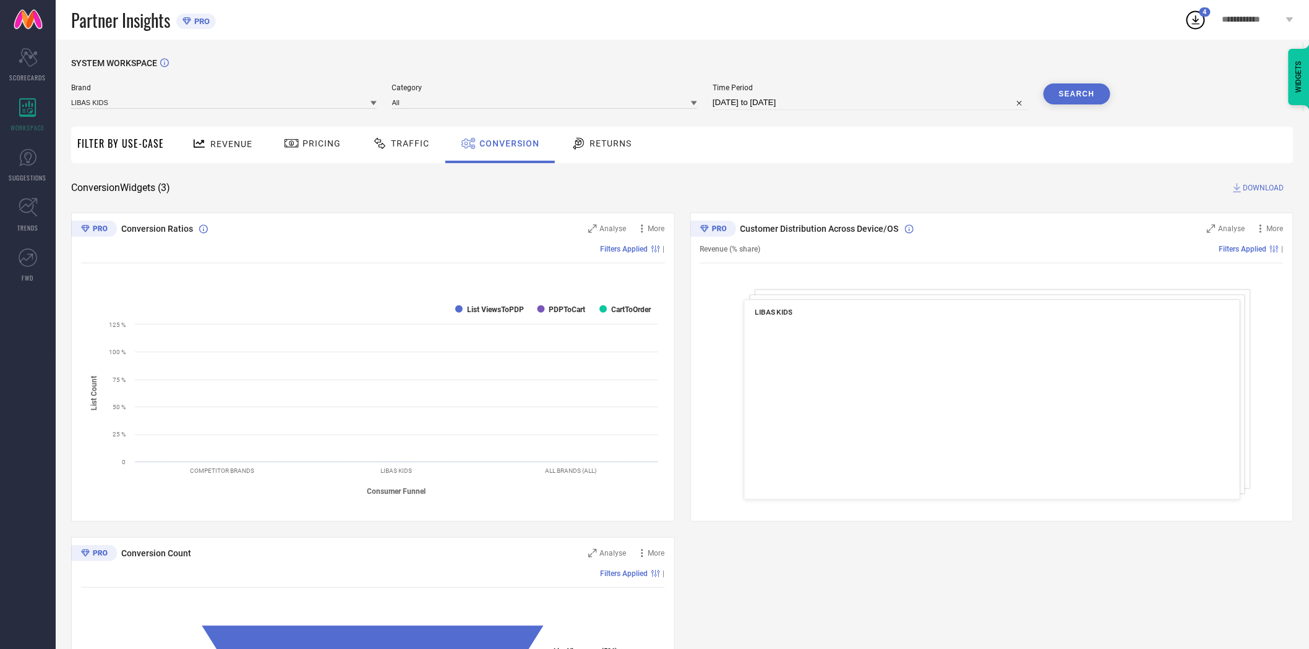
click at [1253, 186] on span "DOWNLOAD" at bounding box center [1263, 188] width 41 height 12
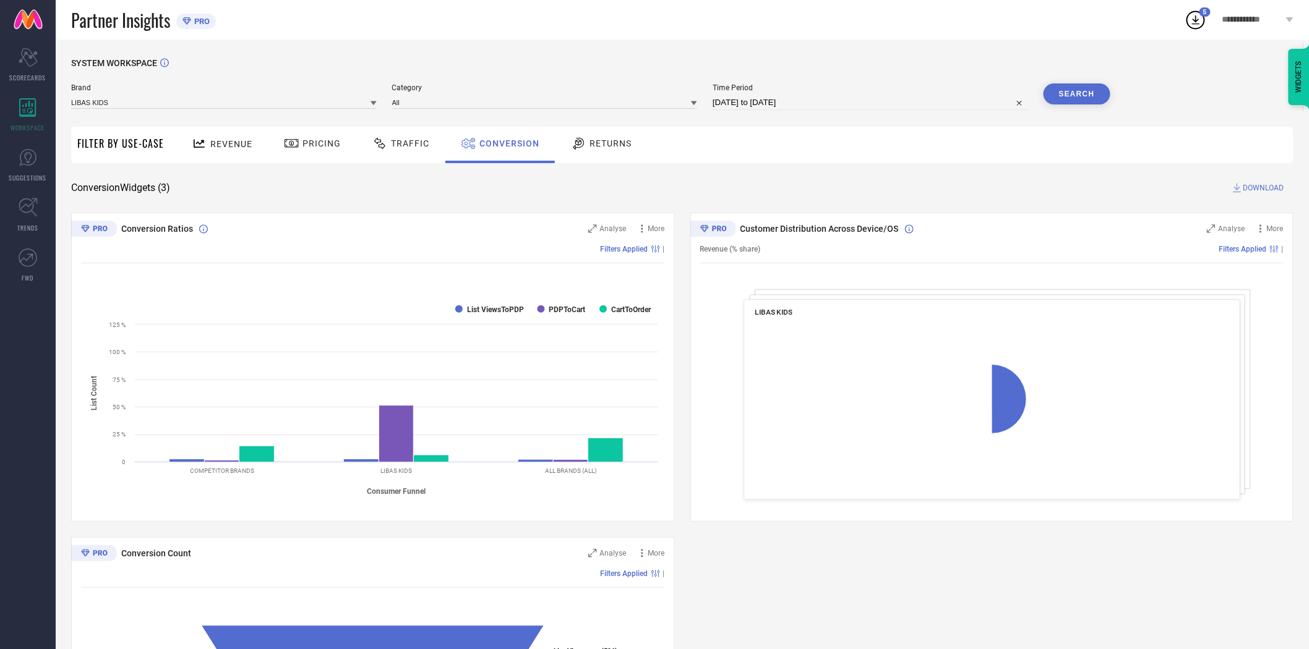
click at [894, 182] on div "Conversion Widgets ( 3 ) DOWNLOAD" at bounding box center [682, 188] width 1222 height 12
